Goal: Navigation & Orientation: Find specific page/section

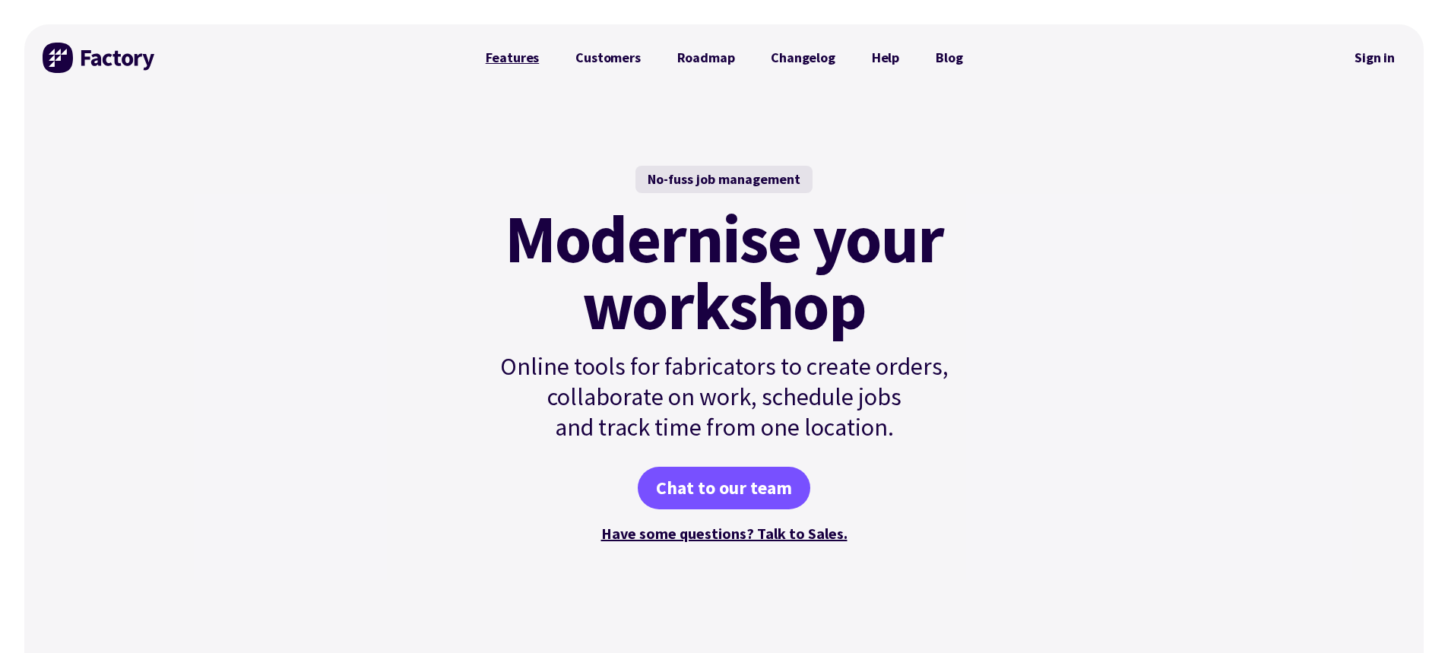
click at [520, 57] on link "Features" at bounding box center [512, 58] width 90 height 30
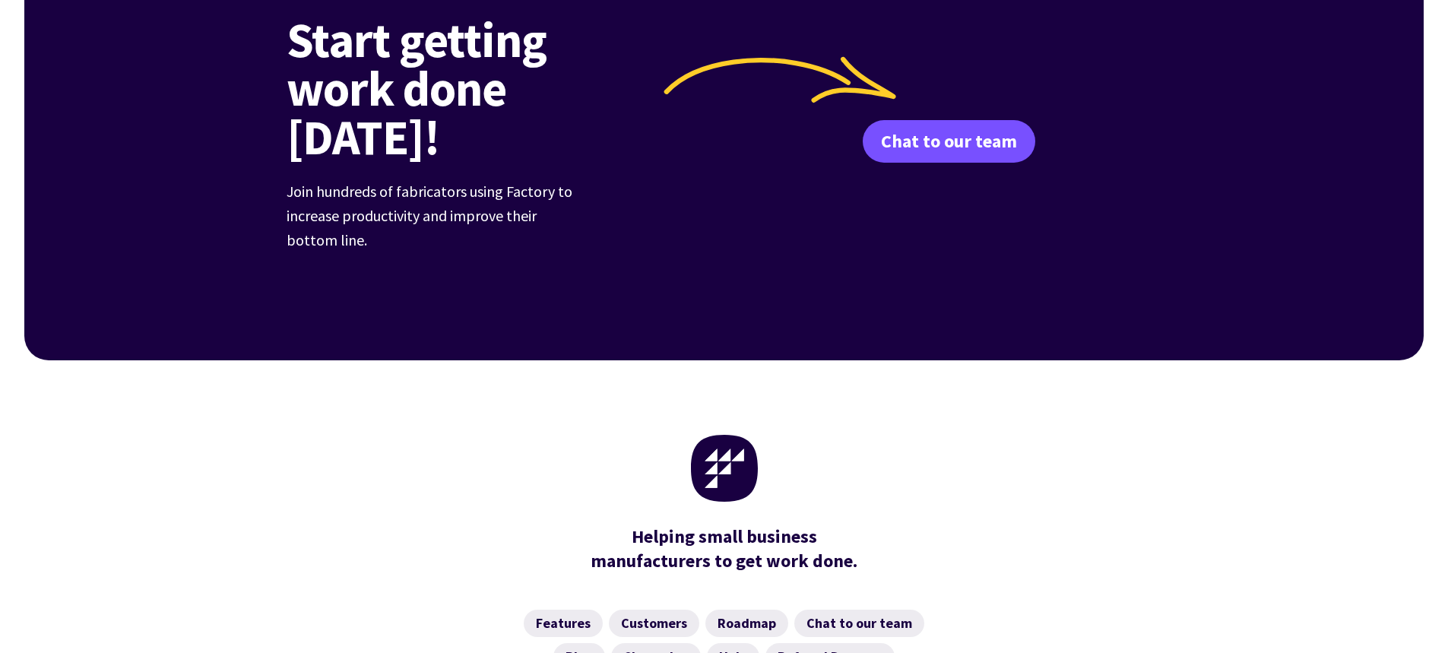
scroll to position [2406, 0]
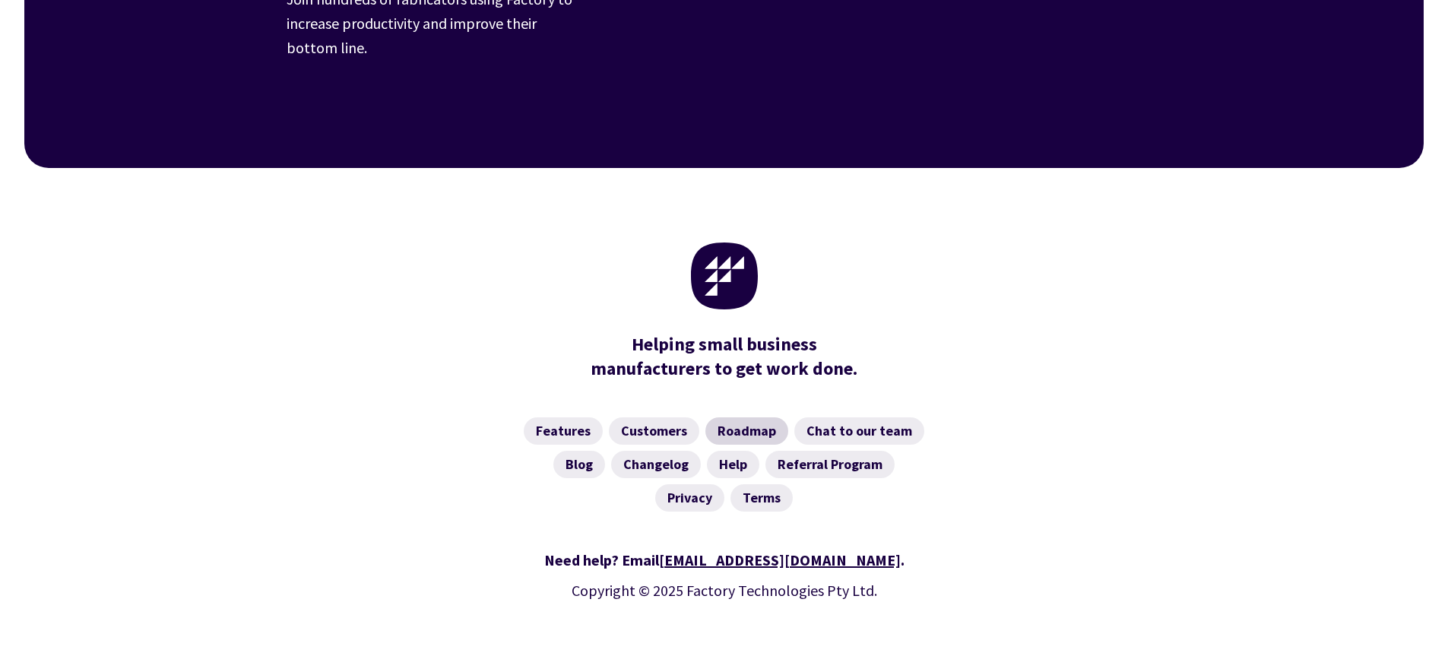
click at [745, 417] on link "Roadmap" at bounding box center [746, 430] width 83 height 27
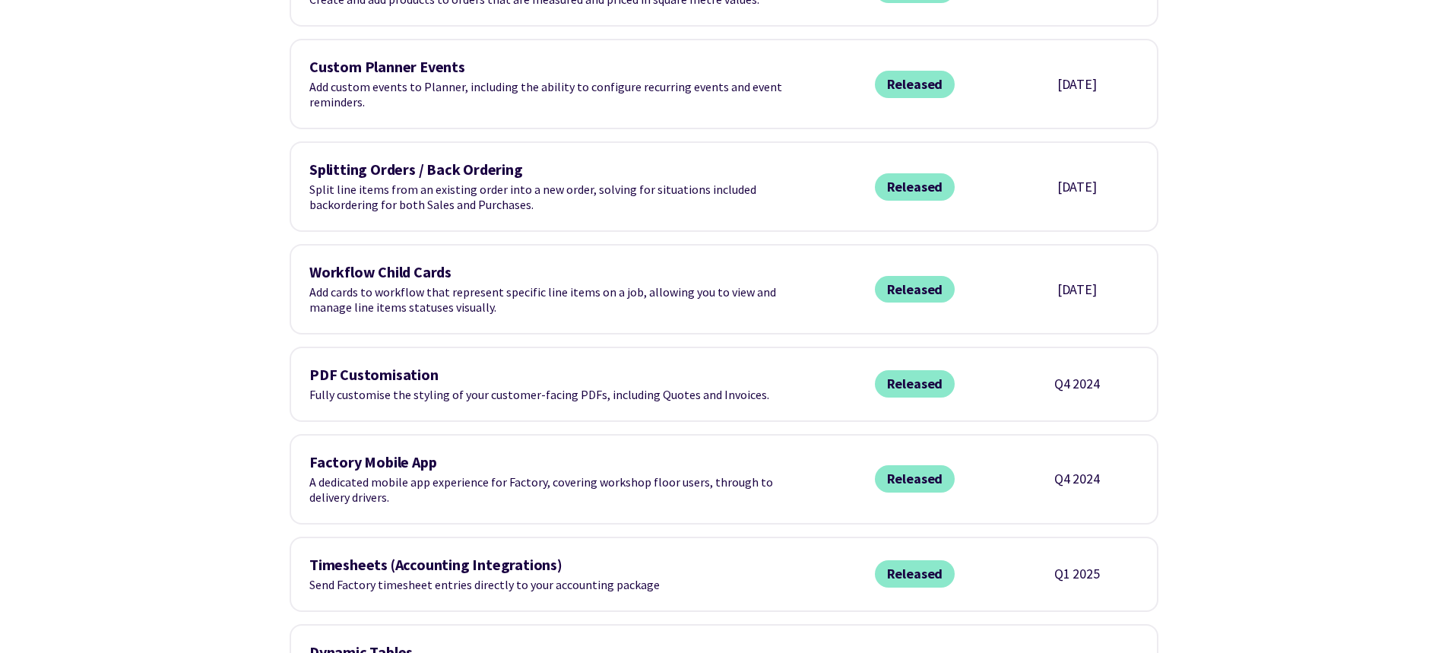
scroll to position [2280, 0]
